Goal: Obtain resource: Obtain resource

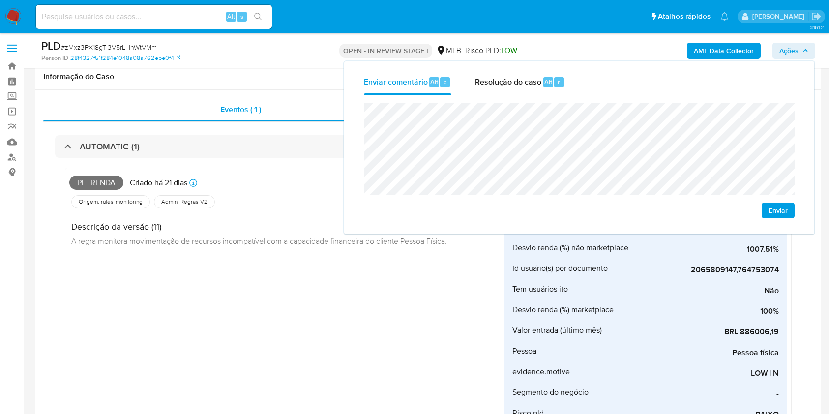
scroll to position [524, 0]
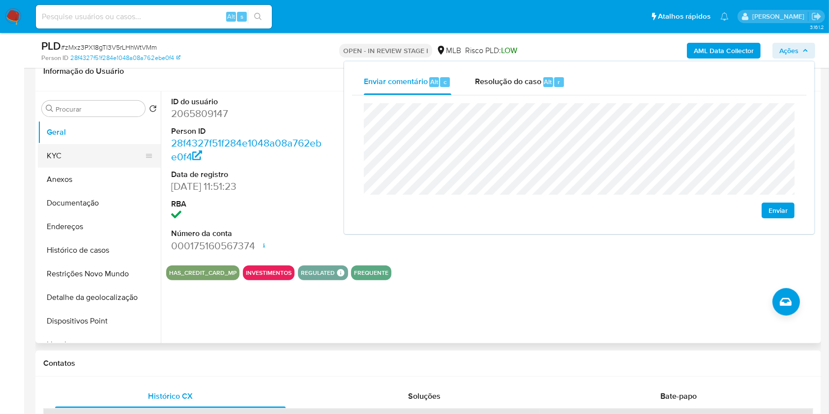
click at [102, 160] on button "KYC" at bounding box center [95, 156] width 115 height 24
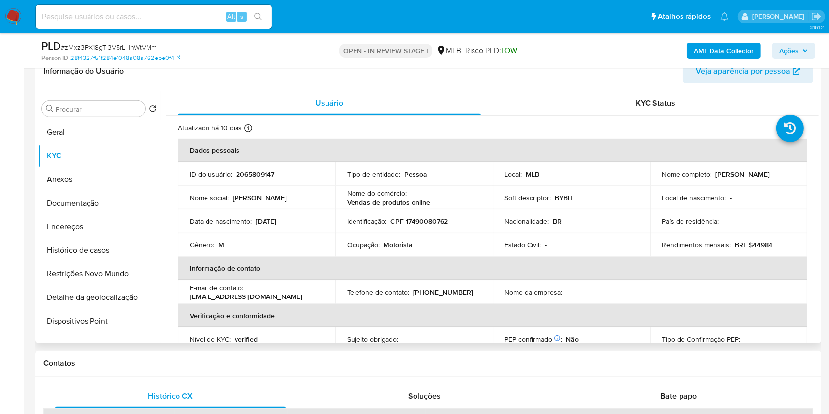
click at [431, 222] on p "CPF 17490080762" at bounding box center [419, 221] width 58 height 9
copy p "17490080762"
click at [803, 53] on span "Ações" at bounding box center [793, 51] width 29 height 14
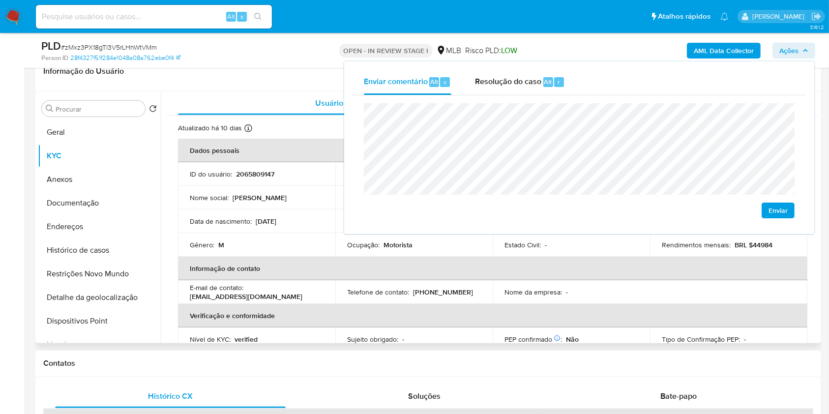
click at [441, 280] on td "Telefone de contato : (21) 987774928" at bounding box center [413, 292] width 157 height 24
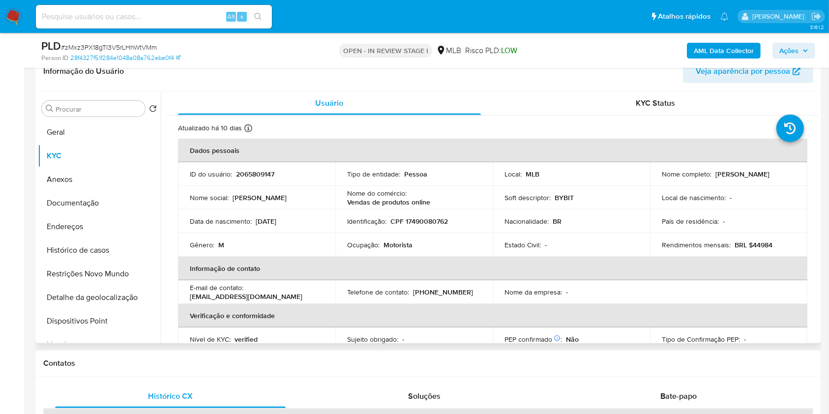
click at [399, 243] on p "Motorista" at bounding box center [398, 244] width 29 height 9
copy p "Motorista"
click at [791, 55] on span "Ações" at bounding box center [788, 51] width 19 height 16
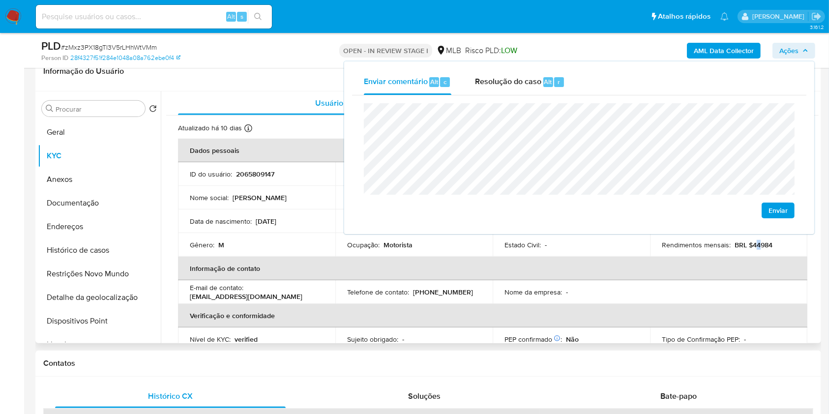
drag, startPoint x: 622, startPoint y: 269, endPoint x: 755, endPoint y: 245, distance: 135.5
click at [755, 245] on p "BRL $44984" at bounding box center [754, 244] width 38 height 9
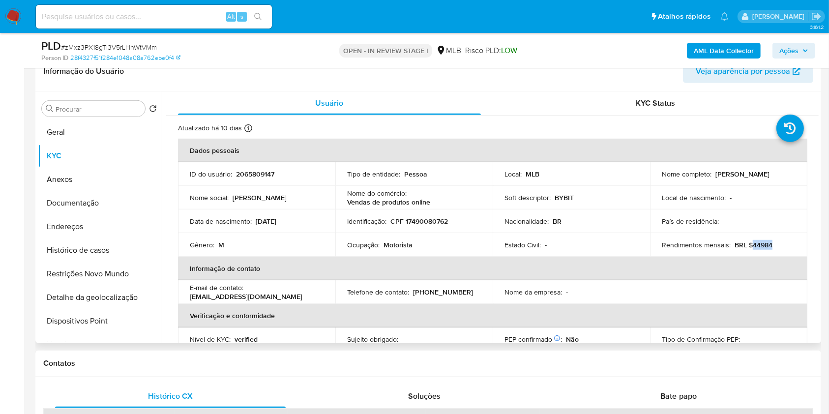
drag, startPoint x: 748, startPoint y: 246, endPoint x: 777, endPoint y: 242, distance: 29.3
click at [777, 242] on div "Rendimentos mensais : BRL $44984" at bounding box center [729, 244] width 134 height 9
copy p "44984"
click at [799, 41] on div "AML Data Collector Ações" at bounding box center [687, 50] width 255 height 23
click at [804, 55] on span "Ações" at bounding box center [793, 51] width 29 height 14
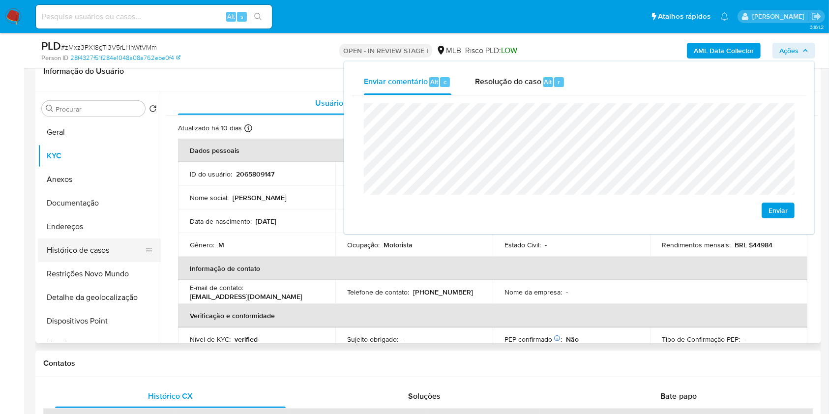
click at [110, 230] on button "Endereços" at bounding box center [99, 227] width 123 height 24
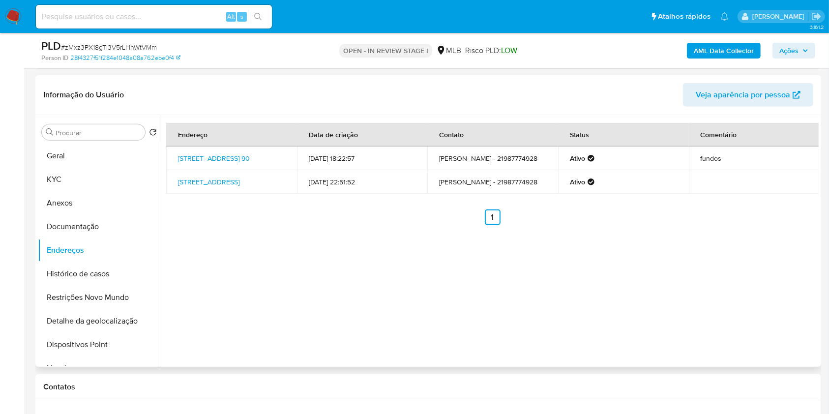
scroll to position [500, 0]
click at [223, 154] on link "Rua Guarabu 90, Rio De Janeiro, Rio De Janeiro, 20761060, Brasil 90" at bounding box center [214, 159] width 72 height 10
click at [213, 179] on link "Rua Piragibe 118, Rio De Janeiro, Rio De Janeiro, 20760110, Brasil 118" at bounding box center [208, 183] width 61 height 10
click at [124, 223] on button "Documentação" at bounding box center [95, 227] width 115 height 24
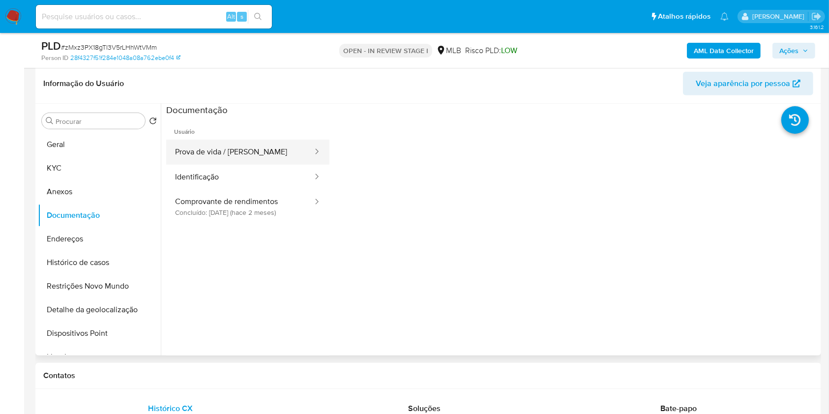
click at [258, 157] on button "Prova de vida / Selfie" at bounding box center [240, 152] width 148 height 25
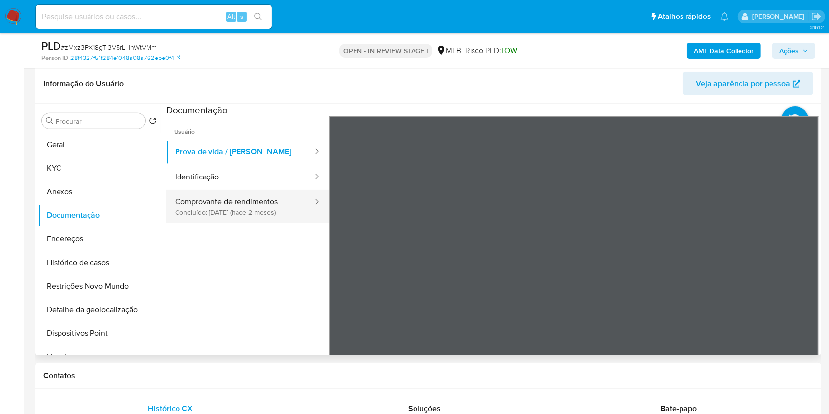
click at [241, 214] on button "Comprovante de rendimentos Concluído: 12/08/2025 (hace 2 meses)" at bounding box center [240, 206] width 148 height 33
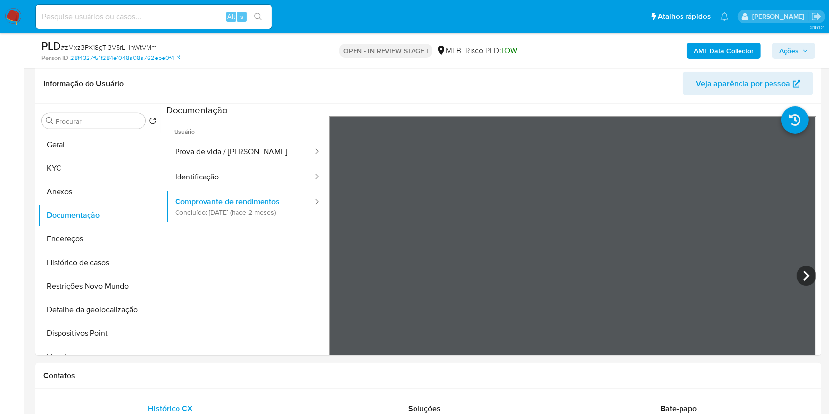
click at [790, 53] on span "Ações" at bounding box center [788, 51] width 19 height 16
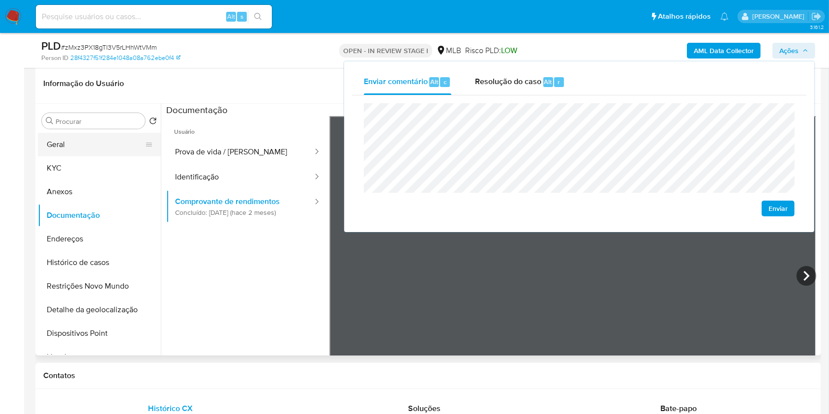
click at [91, 143] on button "Geral" at bounding box center [95, 145] width 115 height 24
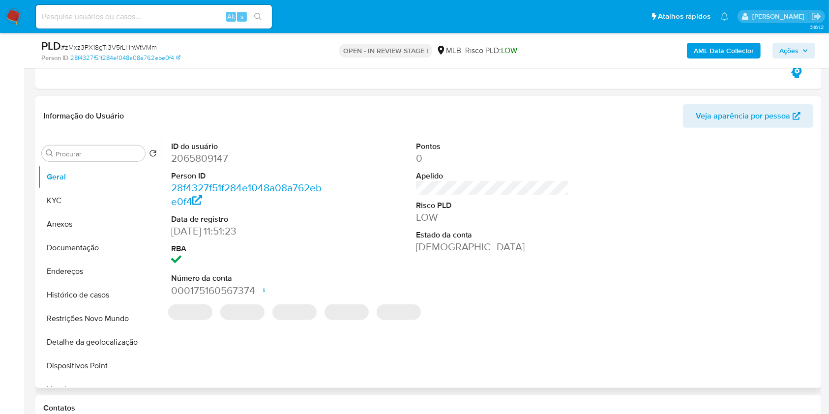
scroll to position [501, 0]
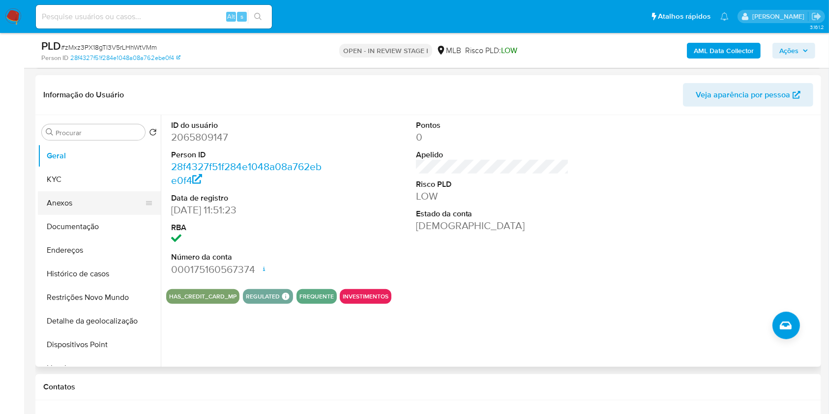
click at [108, 183] on button "KYC" at bounding box center [99, 180] width 123 height 24
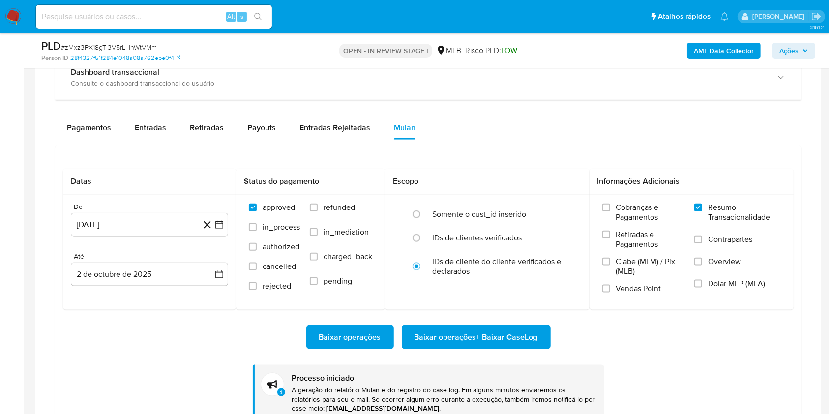
scroll to position [1141, 0]
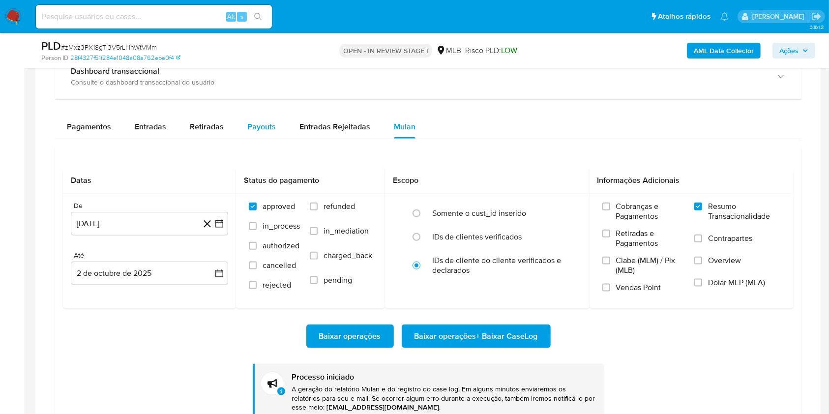
click at [266, 119] on div "Payouts" at bounding box center [261, 127] width 29 height 24
select select "10"
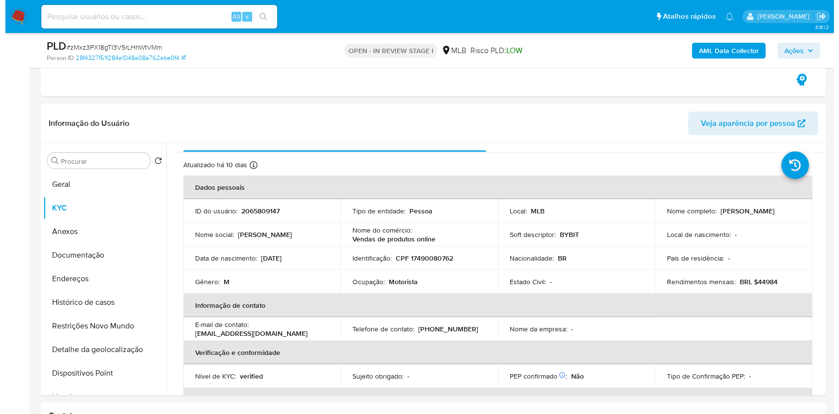
scroll to position [0, 0]
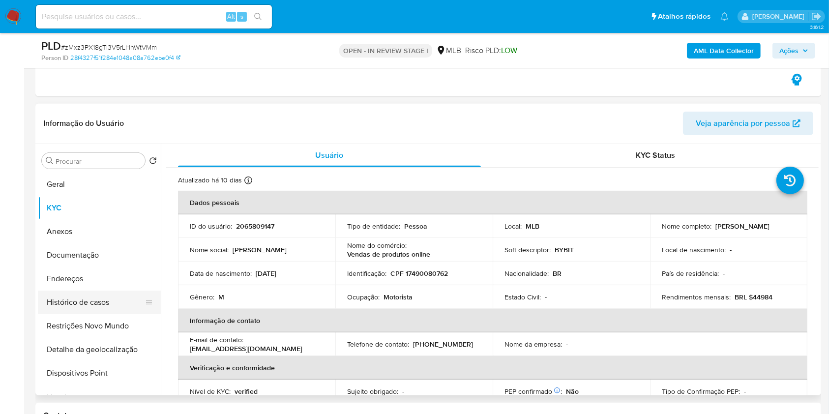
click at [107, 311] on button "Histórico de casos" at bounding box center [95, 303] width 115 height 24
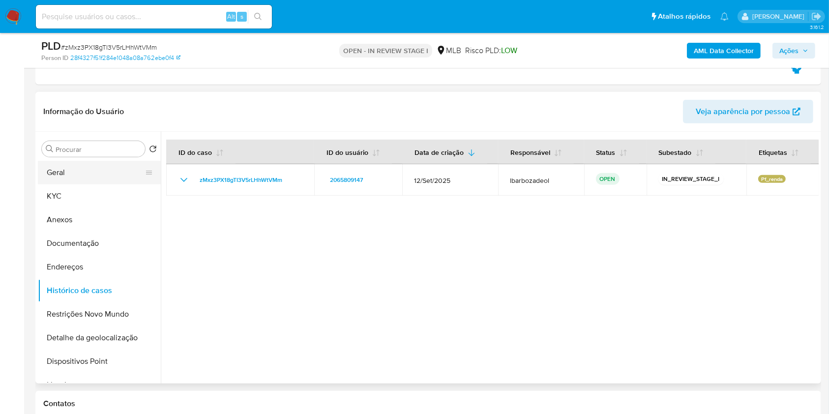
click at [85, 175] on button "Geral" at bounding box center [95, 173] width 115 height 24
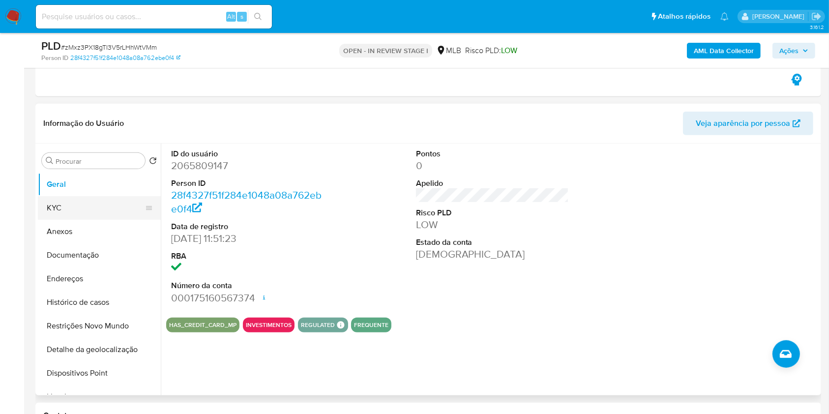
click at [106, 196] on button "KYC" at bounding box center [95, 208] width 115 height 24
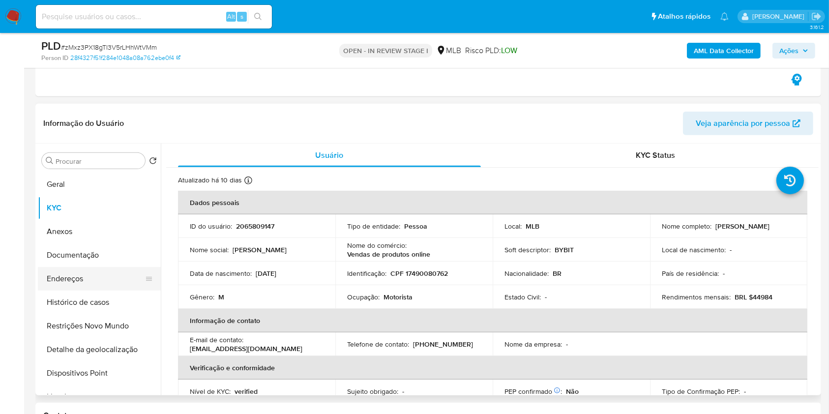
click at [78, 282] on button "Endereços" at bounding box center [95, 279] width 115 height 24
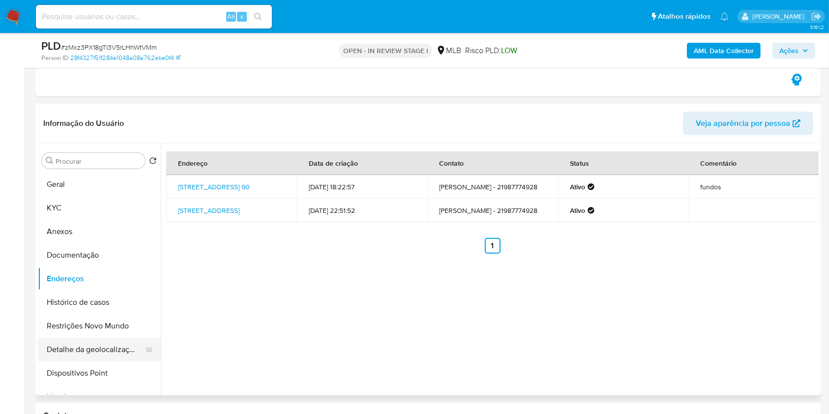
click at [109, 346] on button "Detalhe da geolocalização" at bounding box center [95, 350] width 115 height 24
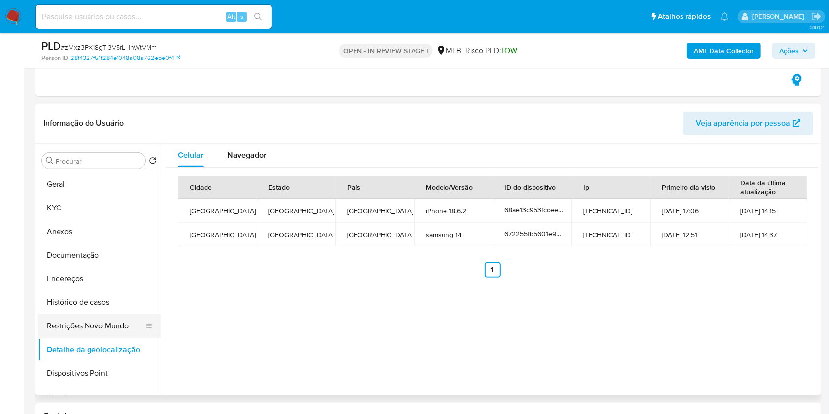
click at [54, 321] on button "Restrições Novo Mundo" at bounding box center [95, 326] width 115 height 24
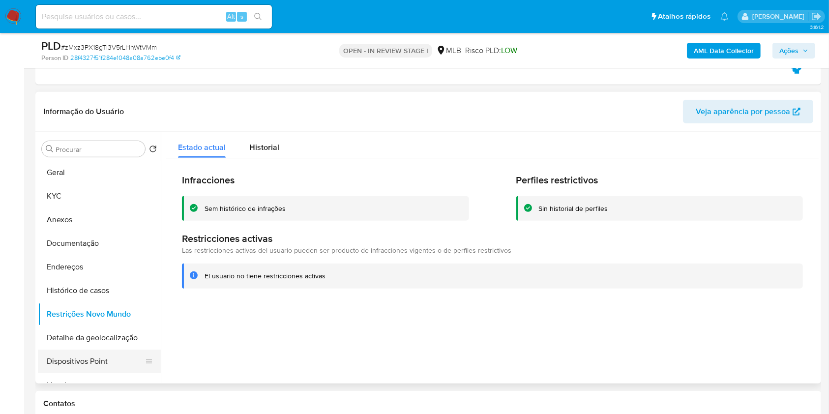
click at [92, 352] on button "Dispositivos Point" at bounding box center [95, 362] width 115 height 24
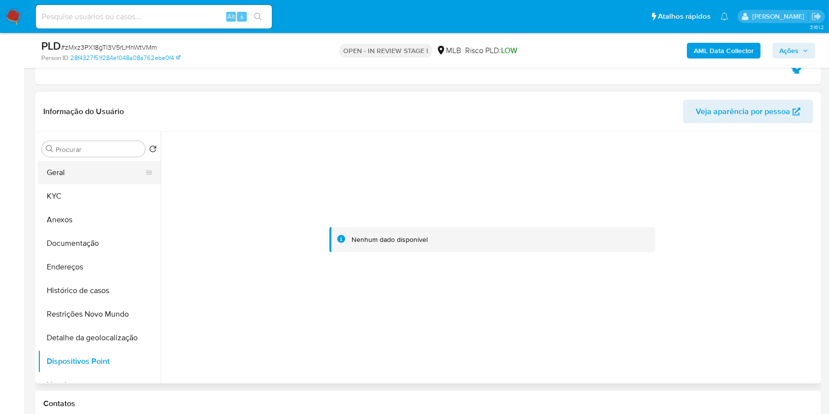
click at [71, 182] on button "Geral" at bounding box center [95, 173] width 115 height 24
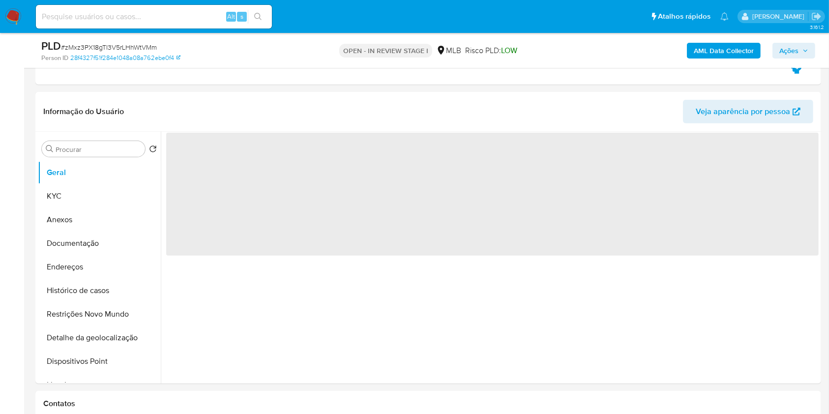
click at [787, 49] on span "Ações" at bounding box center [788, 51] width 19 height 16
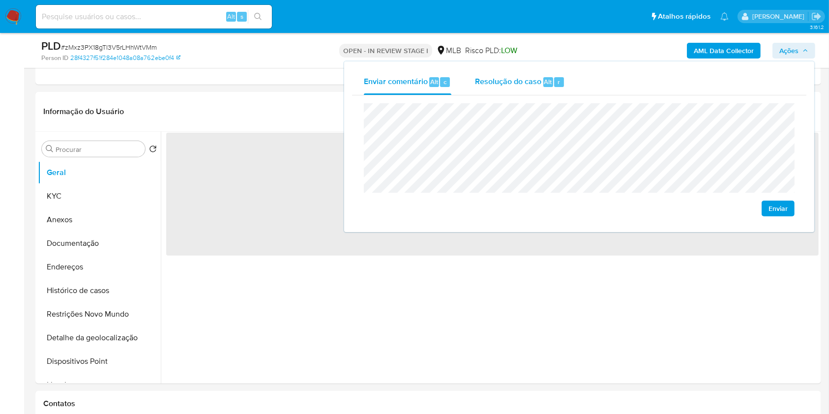
click at [534, 86] on span "Resolução do caso" at bounding box center [508, 81] width 66 height 11
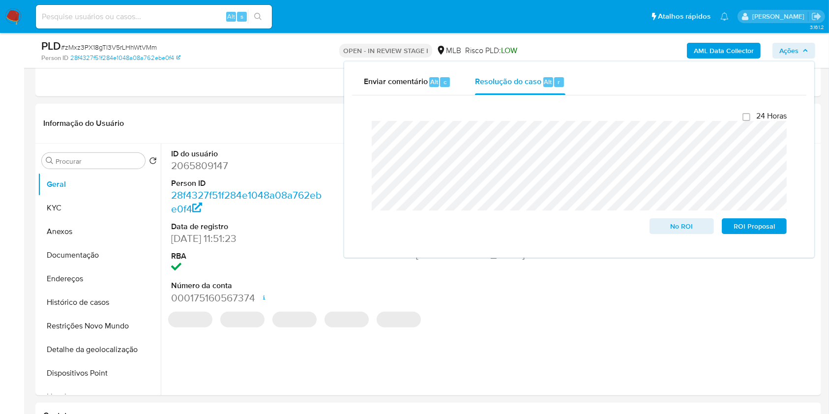
click at [590, 39] on div "AML Data Collector Ações Enviar comentário Alt c Resolução do caso Alt r Fecham…" at bounding box center [687, 50] width 255 height 23
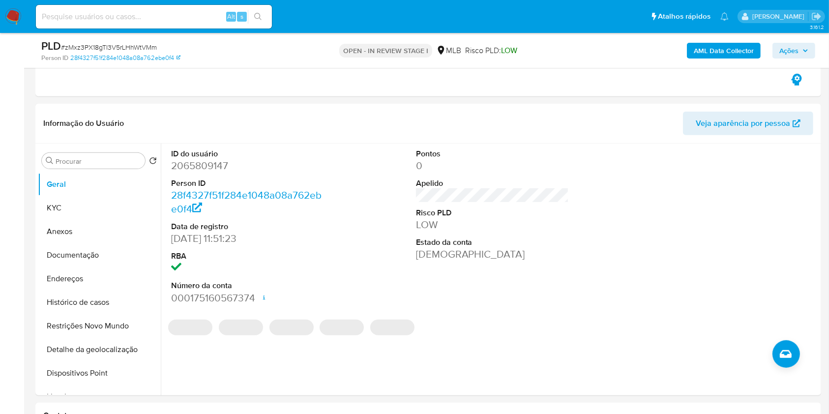
click at [715, 51] on b "AML Data Collector" at bounding box center [724, 51] width 60 height 16
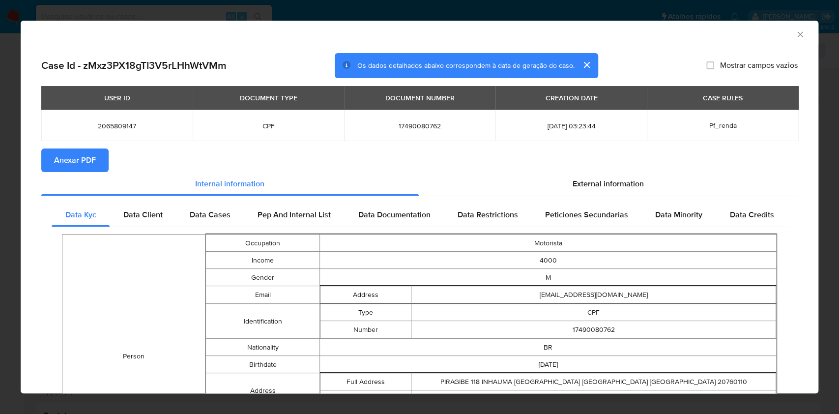
click at [106, 158] on button "Anexar PDF" at bounding box center [74, 161] width 67 height 24
click at [796, 35] on icon "Fechar a janela" at bounding box center [801, 35] width 10 height 10
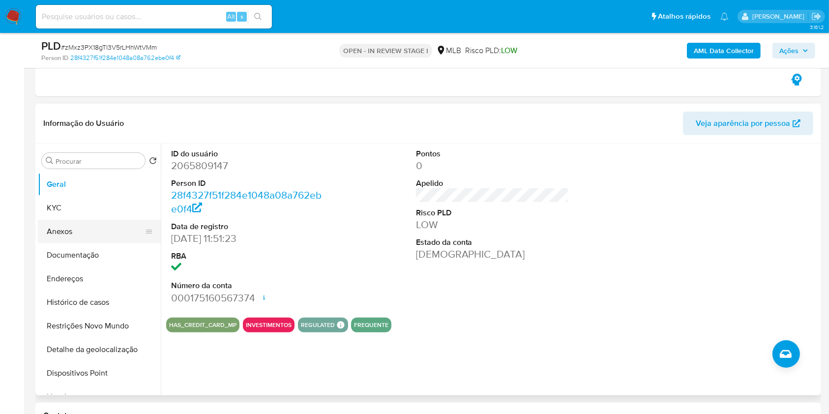
click at [100, 224] on button "Anexos" at bounding box center [95, 232] width 115 height 24
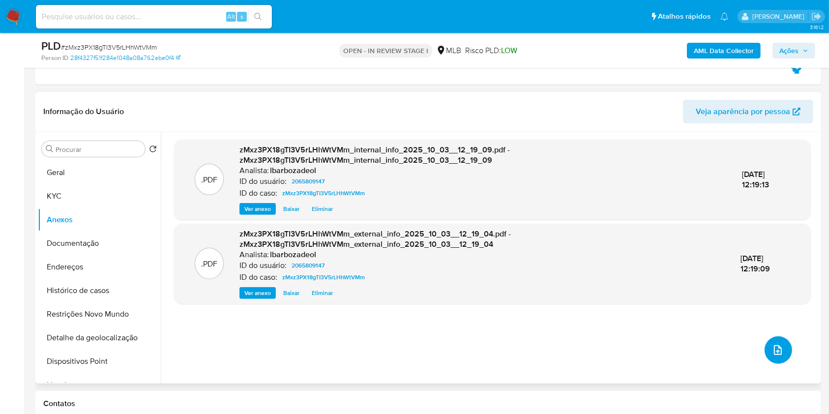
click at [778, 348] on icon "upload-file" at bounding box center [778, 350] width 12 height 12
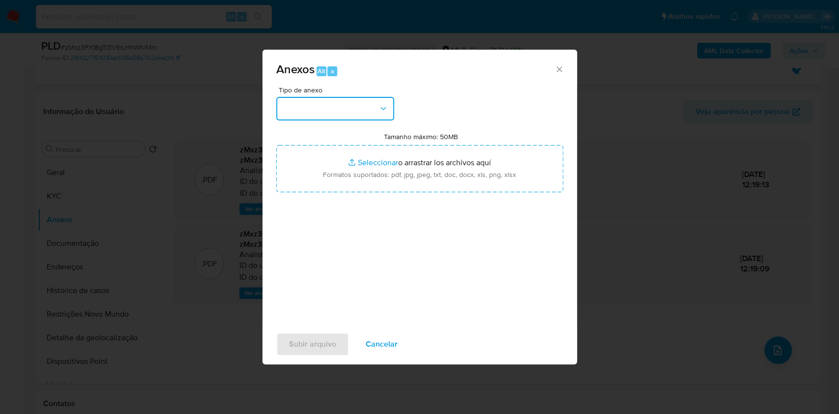
click at [382, 110] on icon "button" at bounding box center [384, 109] width 10 height 10
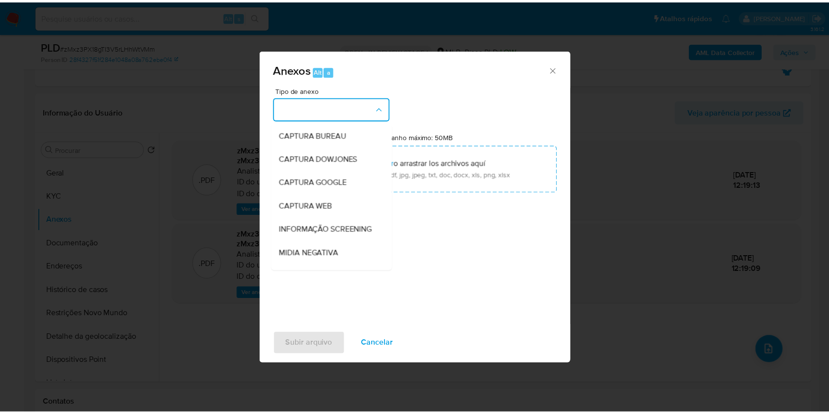
scroll to position [151, 0]
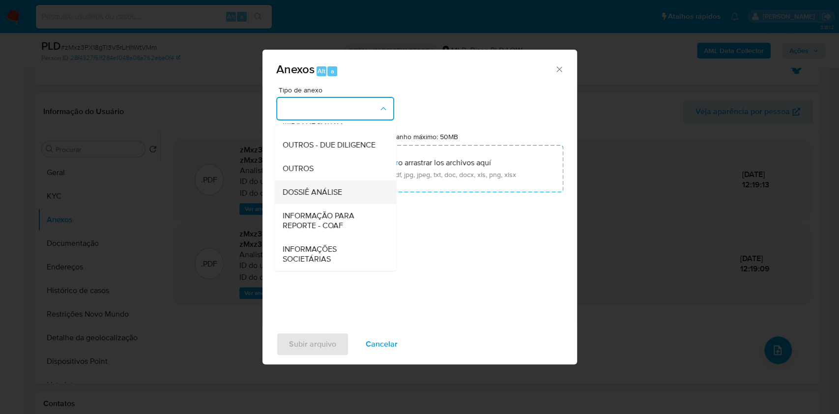
click at [344, 192] on div "DOSSIÊ ANÁLISE" at bounding box center [332, 192] width 100 height 24
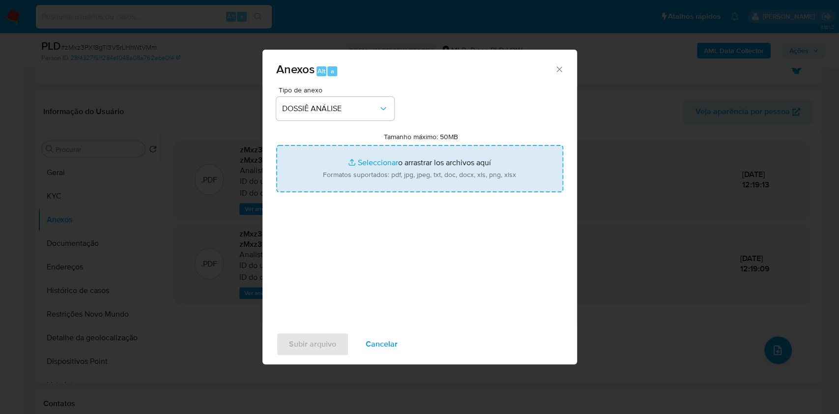
click at [358, 162] on input "Tamanho máximo: 50MB Seleccionar archivos" at bounding box center [419, 168] width 287 height 47
type input "C:\fakepath\Mulan 2065809147_2025_10_03_10_35_44.xlsx"
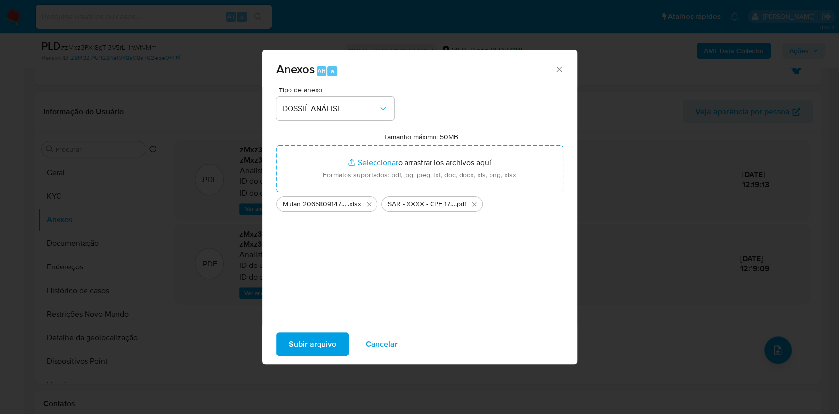
click at [318, 344] on span "Subir arquivo" at bounding box center [312, 344] width 47 height 22
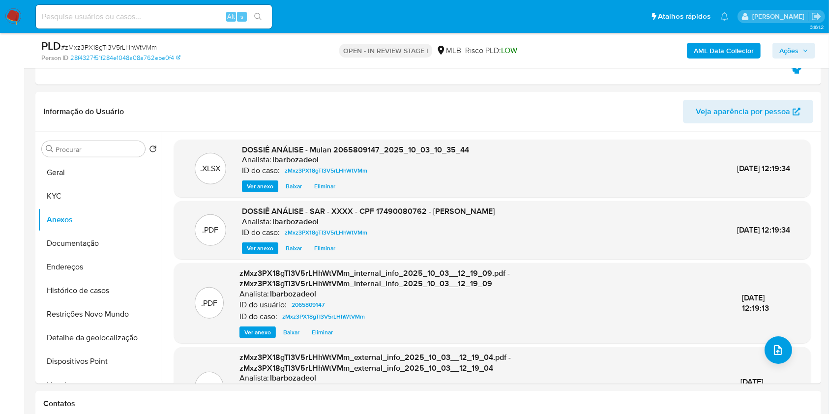
click at [792, 49] on span "Ações" at bounding box center [788, 51] width 19 height 16
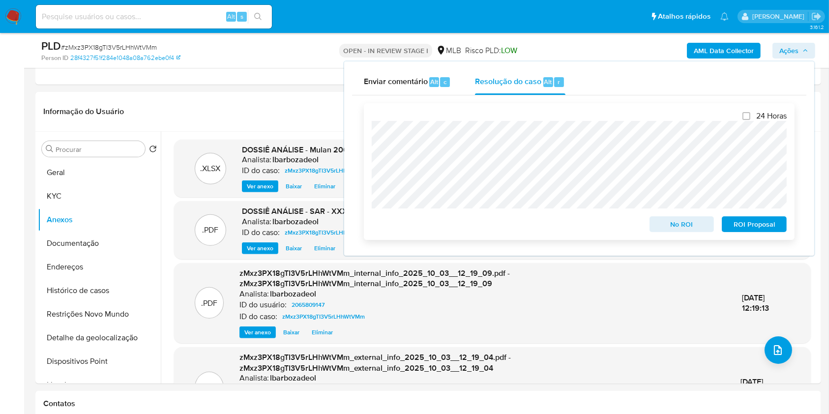
click at [750, 226] on span "ROI Proposal" at bounding box center [754, 224] width 51 height 14
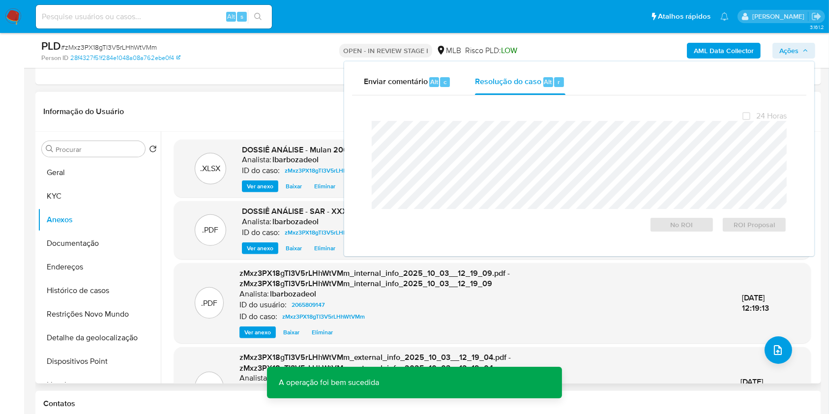
scroll to position [0, 0]
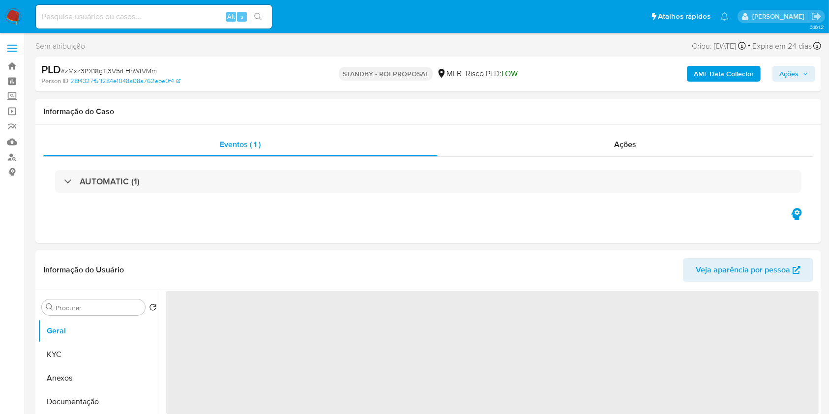
select select "10"
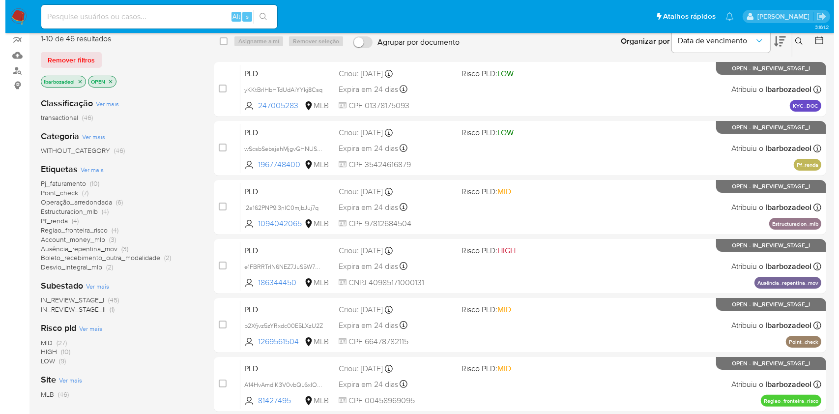
scroll to position [87, 0]
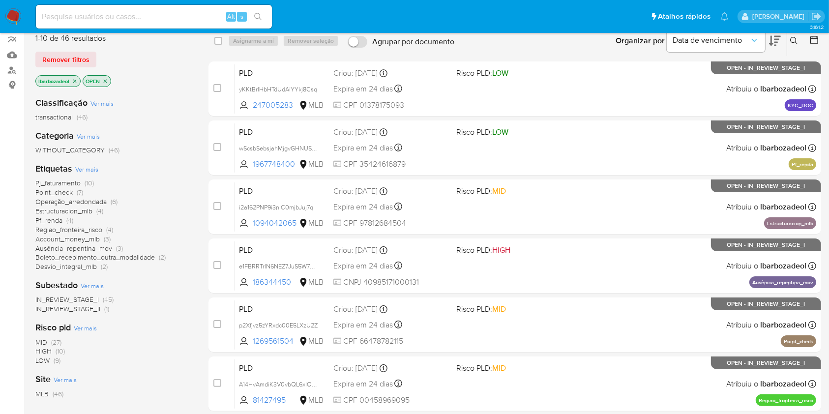
click at [86, 167] on span "Ver mais" at bounding box center [86, 169] width 23 height 9
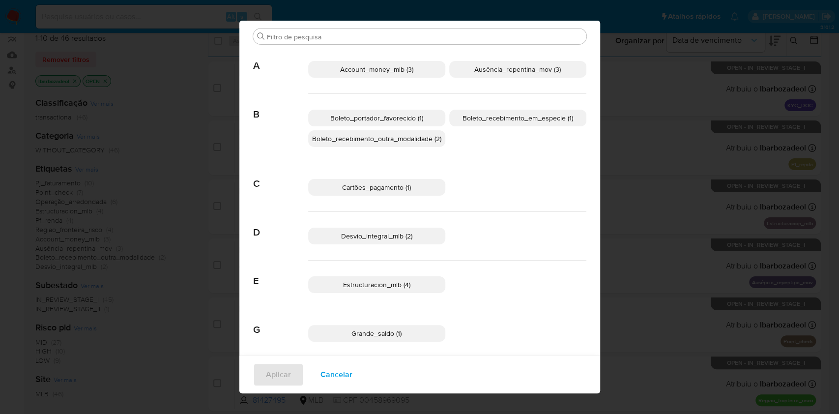
scroll to position [30, 0]
click at [514, 121] on p "Boleto_recebimento_em_especie (1)" at bounding box center [517, 117] width 137 height 17
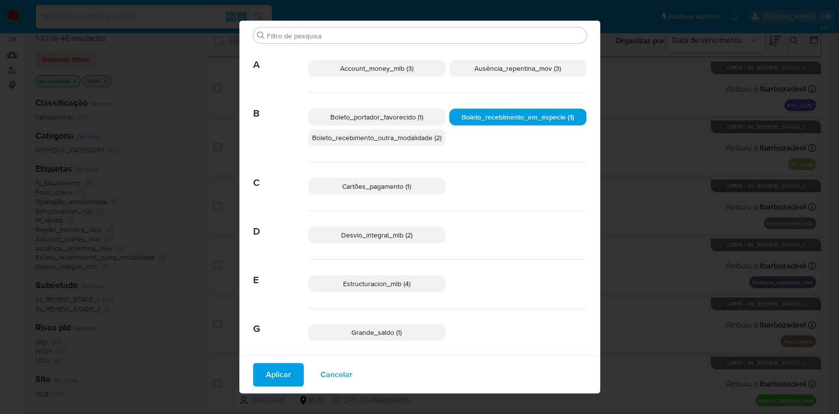
click at [283, 372] on span "Aplicar" at bounding box center [278, 375] width 25 height 22
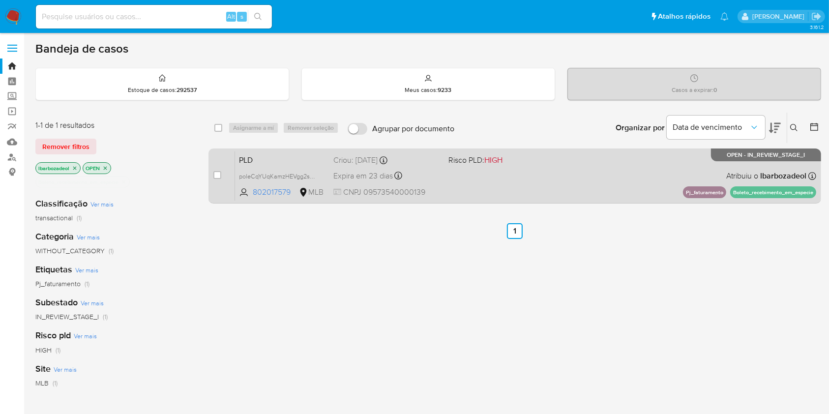
click at [467, 175] on span at bounding box center [501, 176] width 107 height 2
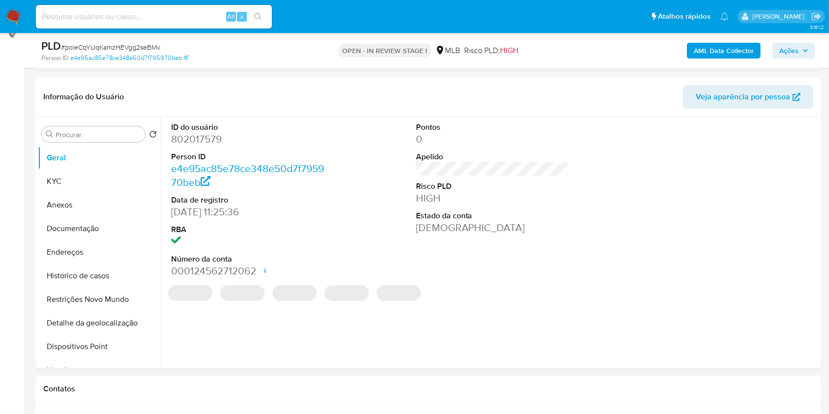
select select "10"
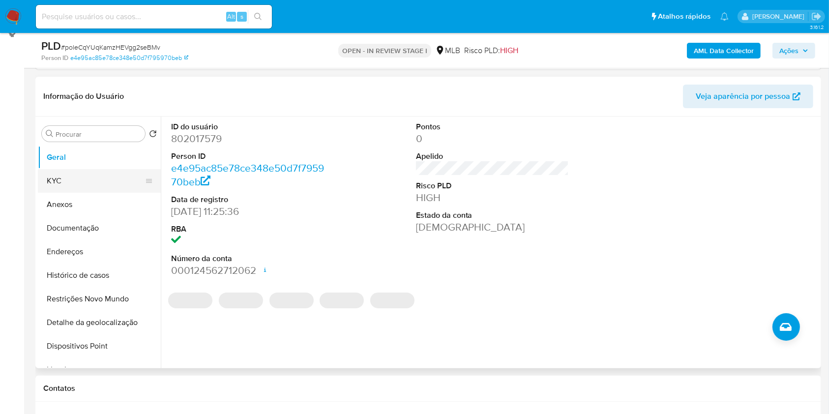
click at [63, 181] on button "KYC" at bounding box center [95, 181] width 115 height 24
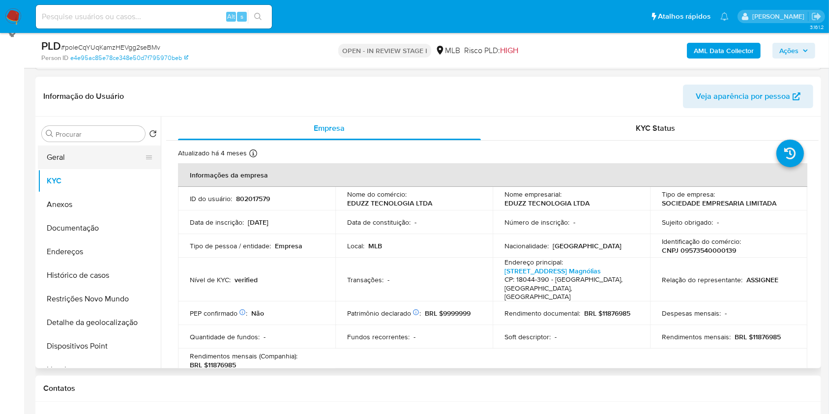
click at [83, 162] on button "Geral" at bounding box center [95, 158] width 115 height 24
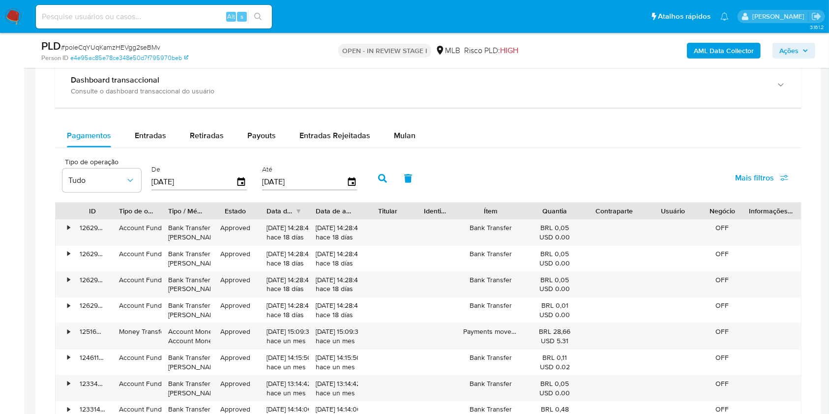
scroll to position [771, 0]
click at [159, 139] on span "Entradas" at bounding box center [150, 136] width 31 height 11
select select "10"
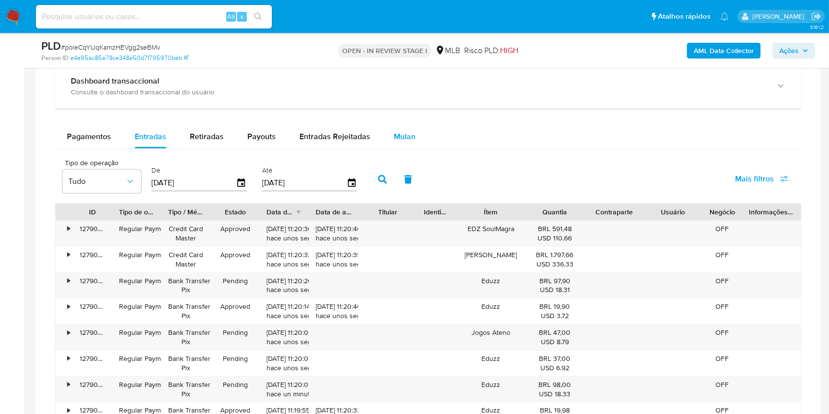
click at [394, 140] on span "Mulan" at bounding box center [405, 136] width 22 height 11
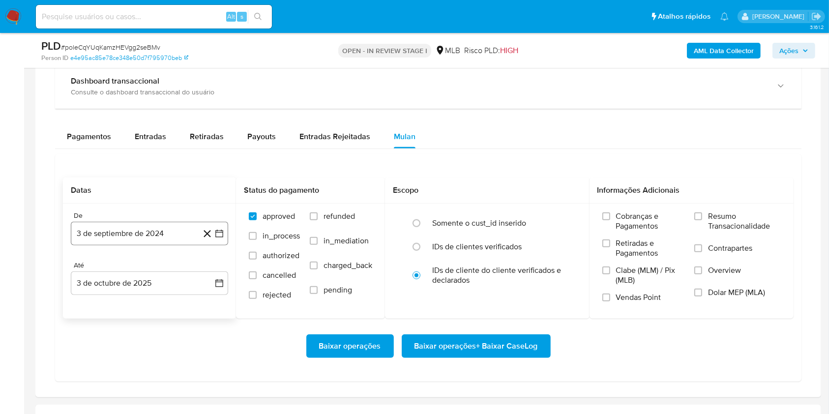
click at [135, 231] on button "3 de septiembre de 2024" at bounding box center [149, 234] width 157 height 24
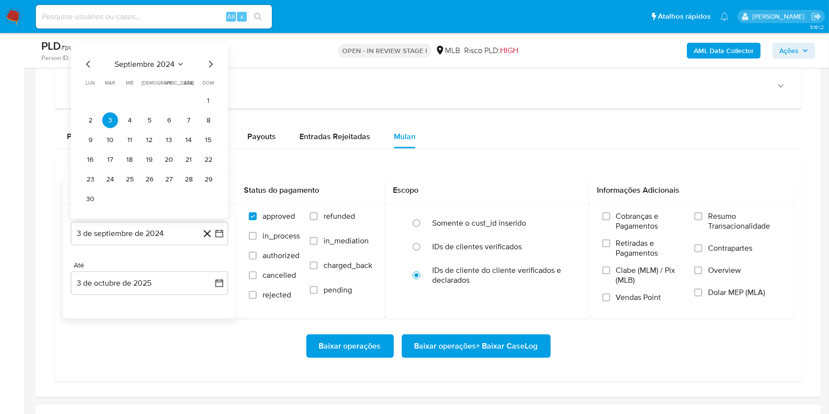
click at [153, 65] on span "septiembre 2024" at bounding box center [145, 64] width 60 height 10
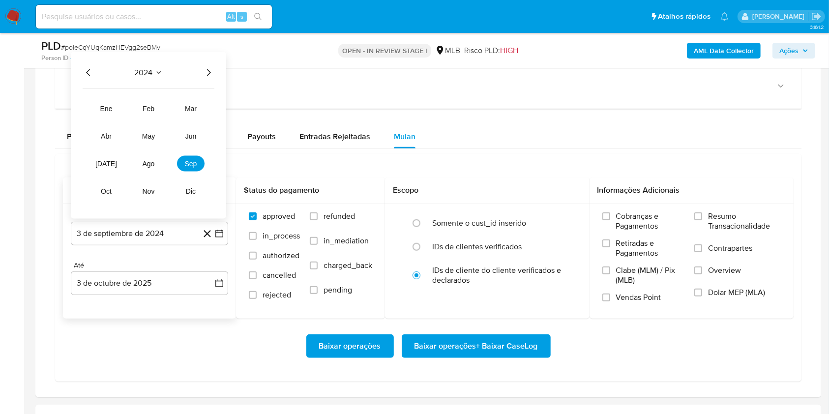
click at [205, 73] on icon "Año siguiente" at bounding box center [209, 73] width 12 height 12
click at [155, 158] on button "ago" at bounding box center [149, 164] width 28 height 16
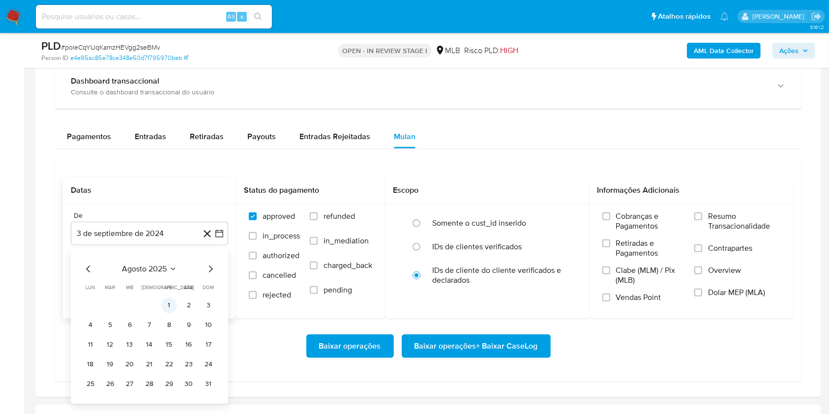
click at [170, 308] on button "1" at bounding box center [169, 305] width 16 height 16
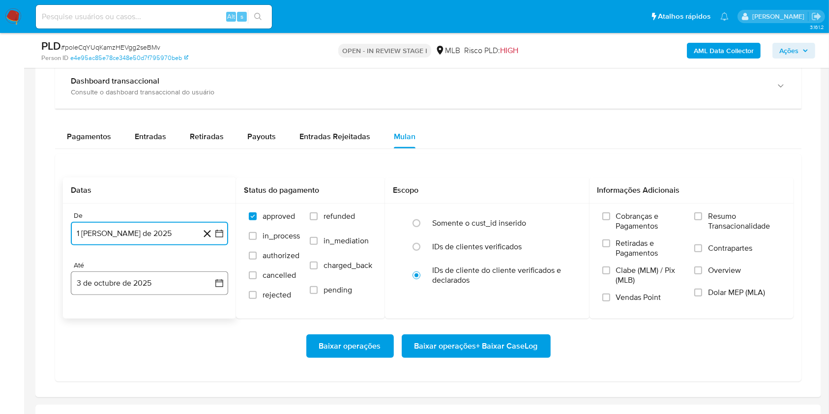
click at [160, 274] on button "3 de octubre de 2025" at bounding box center [149, 283] width 157 height 24
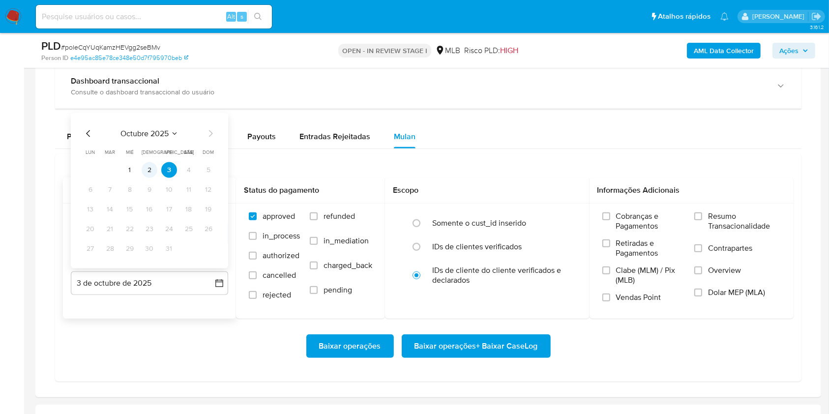
click at [155, 171] on button "2" at bounding box center [150, 170] width 16 height 16
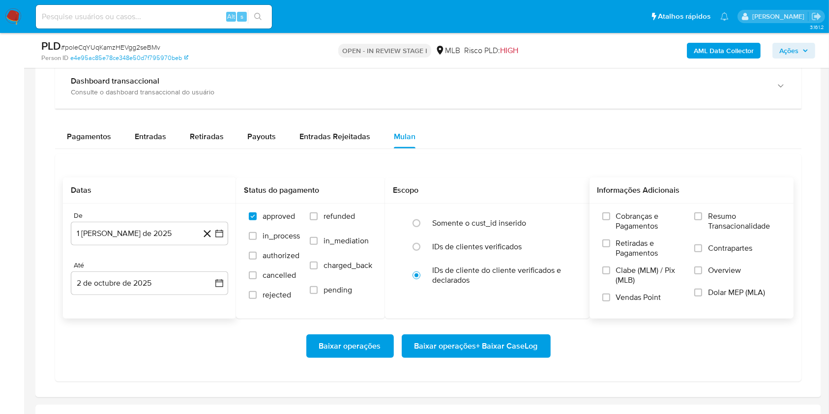
click at [720, 226] on span "Resumo Transacionalidade" at bounding box center [744, 221] width 73 height 20
click at [702, 220] on input "Resumo Transacionalidade" at bounding box center [698, 216] width 8 height 8
click at [510, 349] on span "Baixar operações + Baixar CaseLog" at bounding box center [476, 346] width 123 height 22
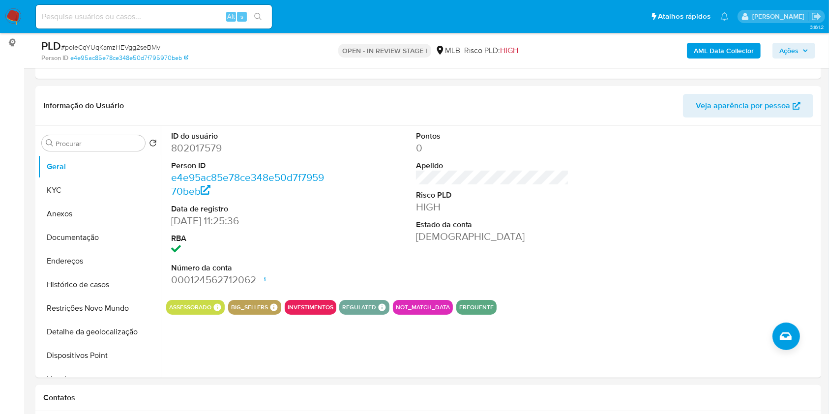
scroll to position [0, 0]
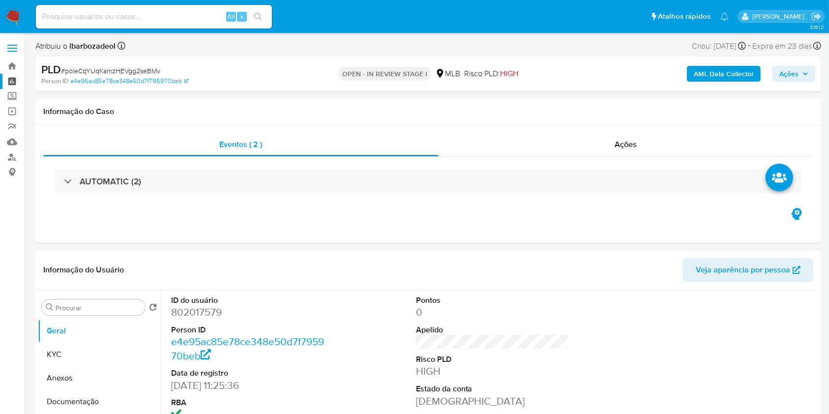
click at [8, 81] on link "Painel" at bounding box center [58, 81] width 117 height 15
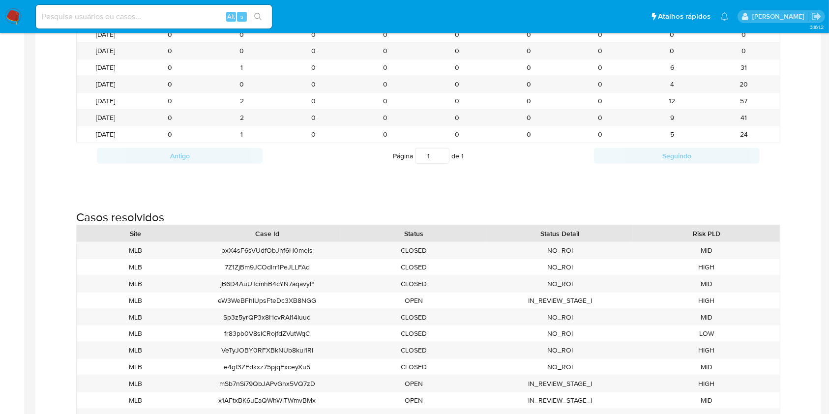
scroll to position [1181, 0]
